Goal: Find specific page/section: Find specific page/section

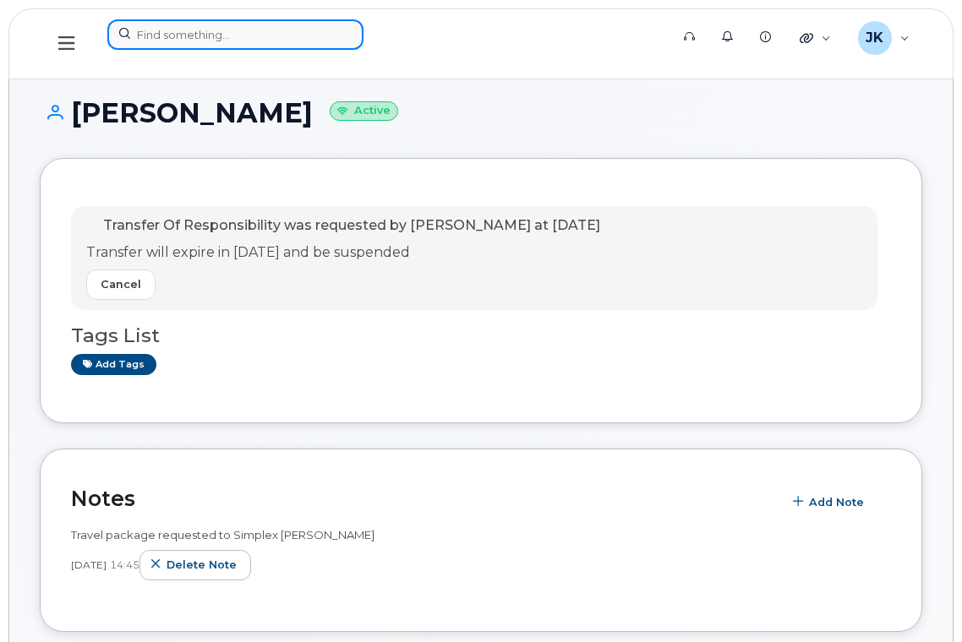
drag, startPoint x: 0, startPoint y: 0, endPoint x: 204, endPoint y: 33, distance: 206.4
click at [202, 34] on input at bounding box center [235, 34] width 256 height 30
paste input "7809380357"
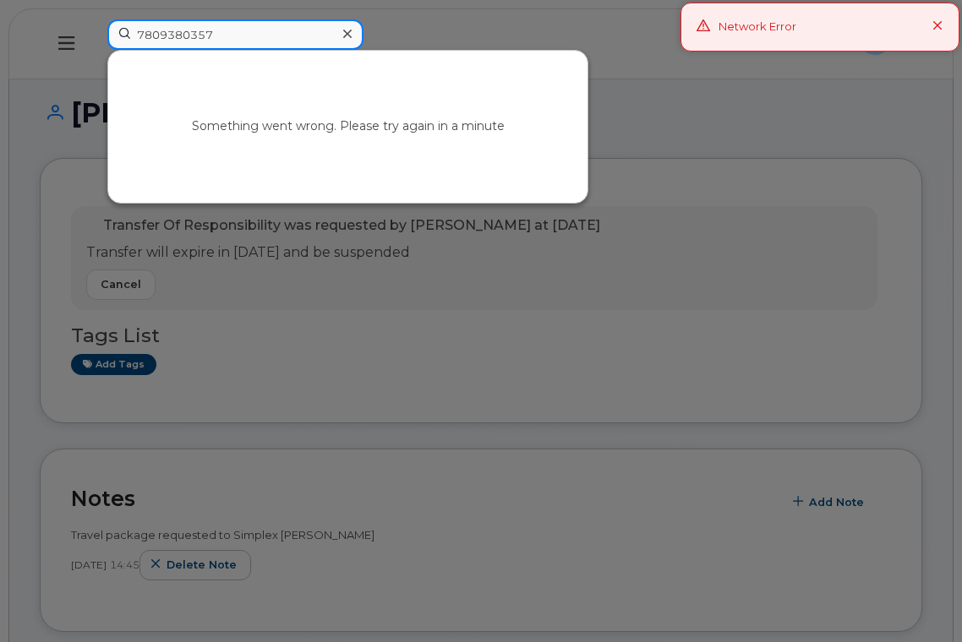
type input "7809380357"
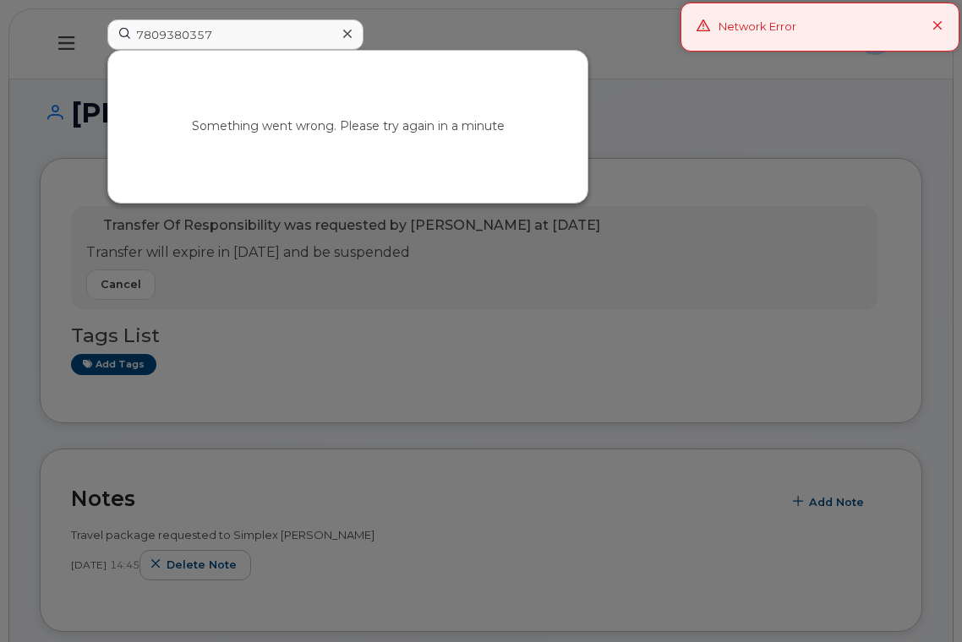
click at [851, 102] on div at bounding box center [481, 321] width 962 height 642
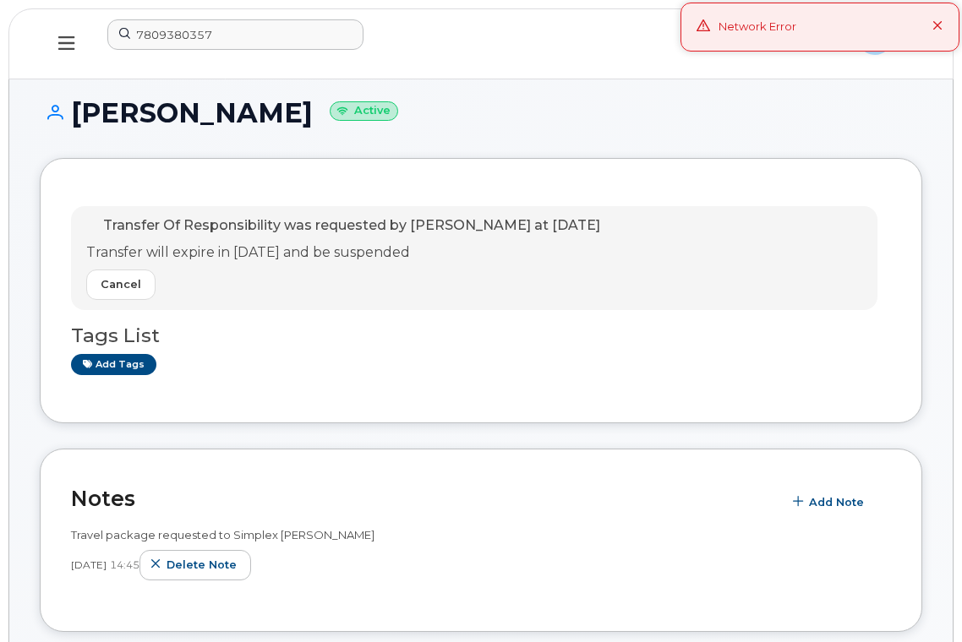
click at [939, 29] on icon at bounding box center [937, 26] width 11 height 11
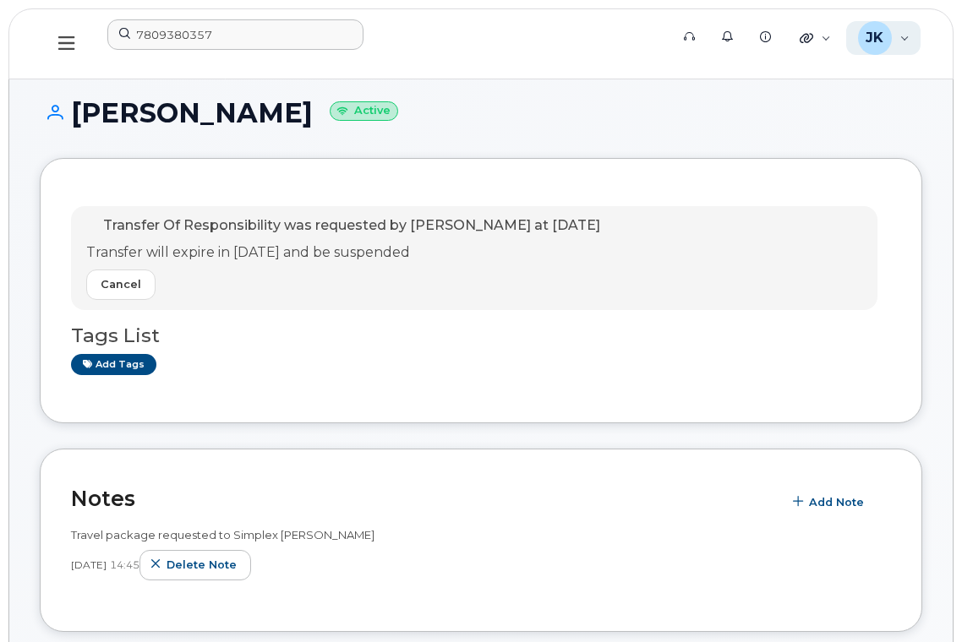
drag, startPoint x: 910, startPoint y: 37, endPoint x: 902, endPoint y: 46, distance: 12.0
click at [909, 37] on div "[PERSON_NAME] Kralkay Wireless Admin" at bounding box center [883, 38] width 75 height 34
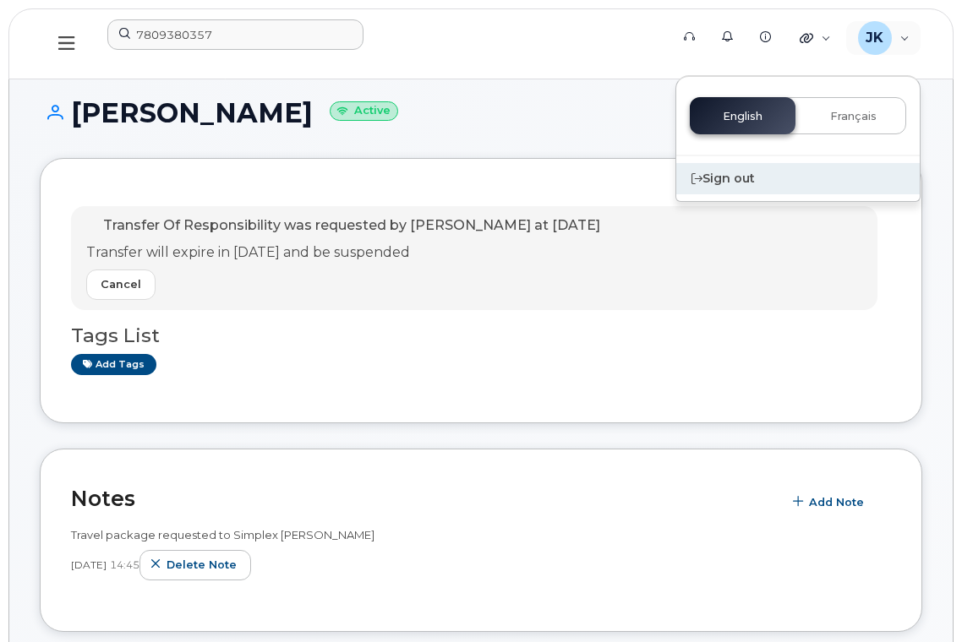
click at [738, 177] on div "Sign out" at bounding box center [797, 178] width 243 height 31
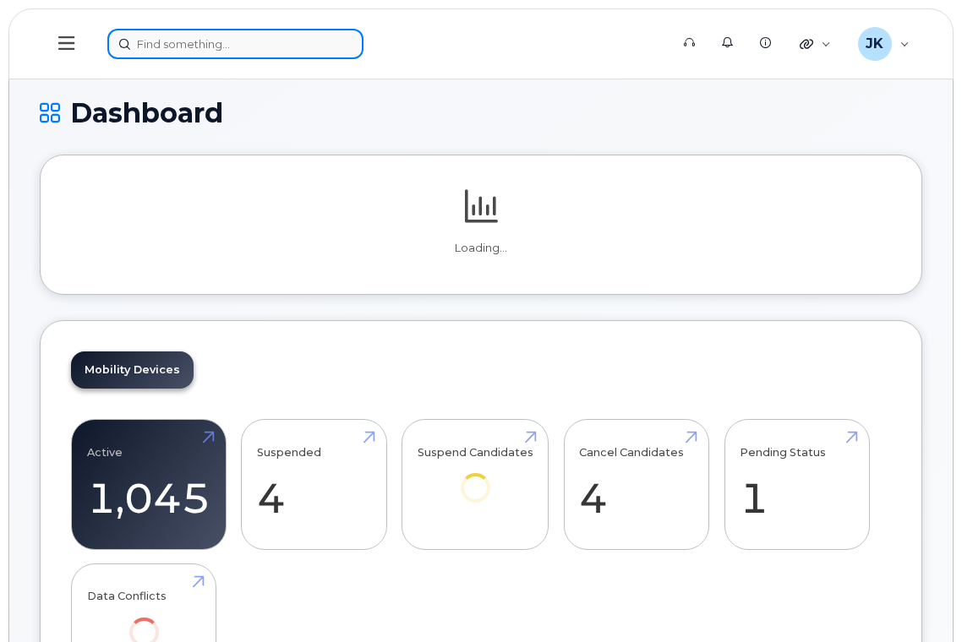
click at [274, 41] on input at bounding box center [235, 44] width 256 height 30
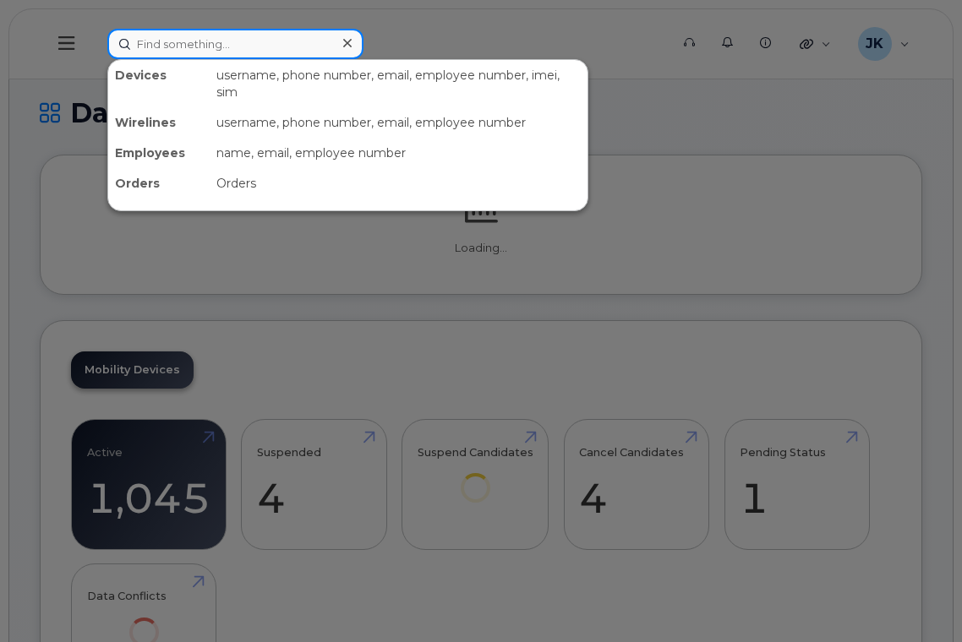
paste input "7809380357"
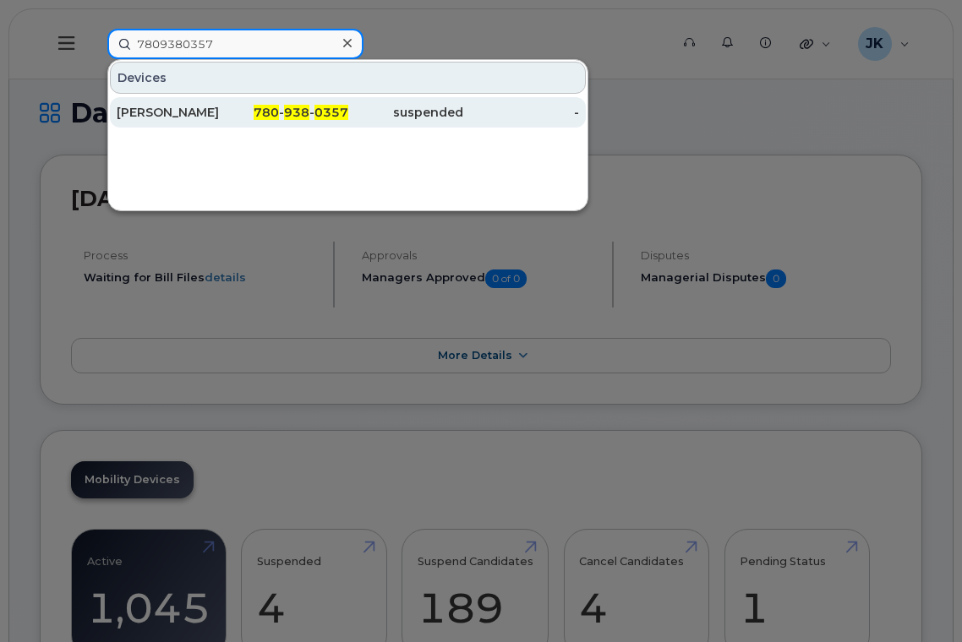
type input "7809380357"
click at [177, 112] on div "Darrel Robertson" at bounding box center [175, 112] width 116 height 17
